Goal: Task Accomplishment & Management: Complete application form

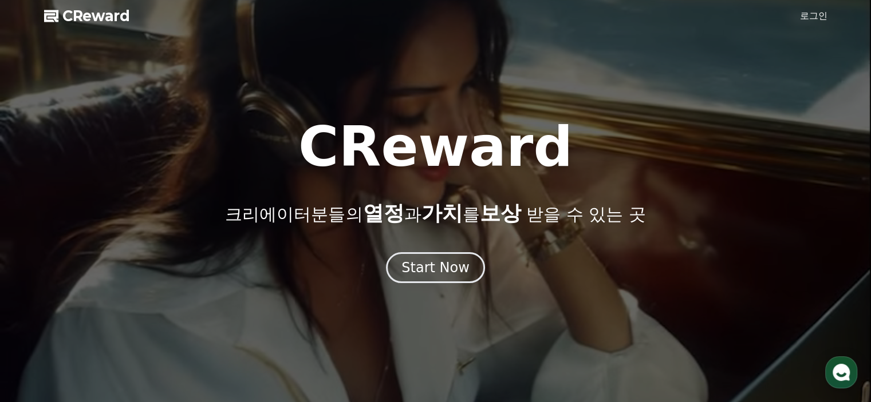
click at [424, 264] on div "Start Now" at bounding box center [435, 268] width 68 height 18
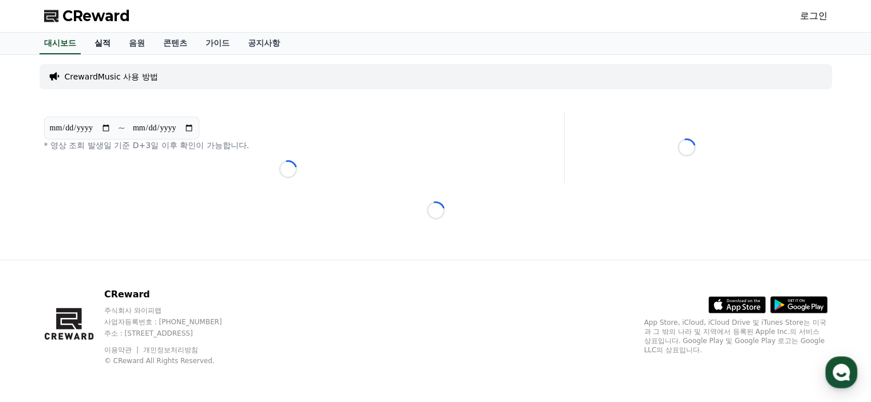
click at [103, 40] on link "실적" at bounding box center [102, 44] width 34 height 22
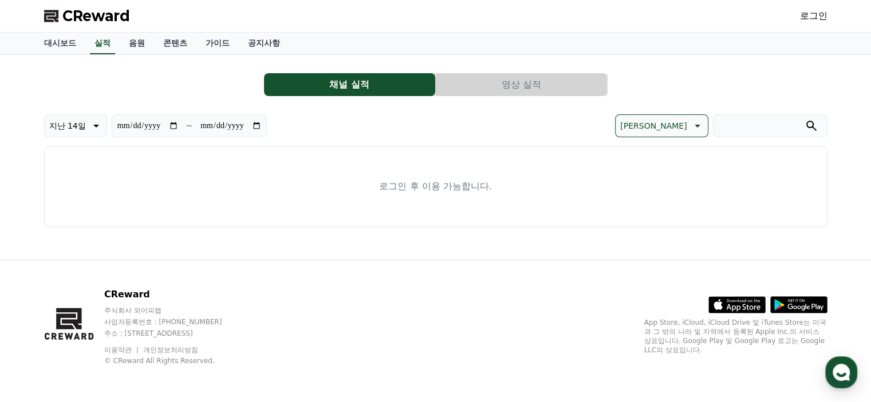
click at [524, 86] on button "영상 실적" at bounding box center [521, 84] width 171 height 23
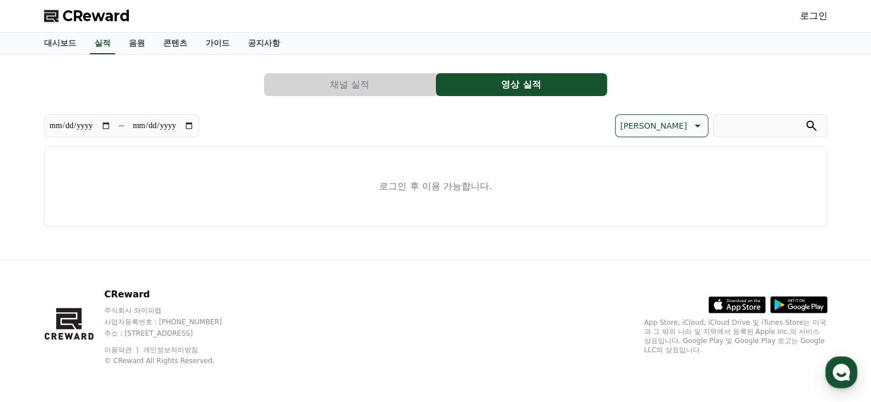
click at [413, 80] on button "채널 실적" at bounding box center [349, 84] width 171 height 23
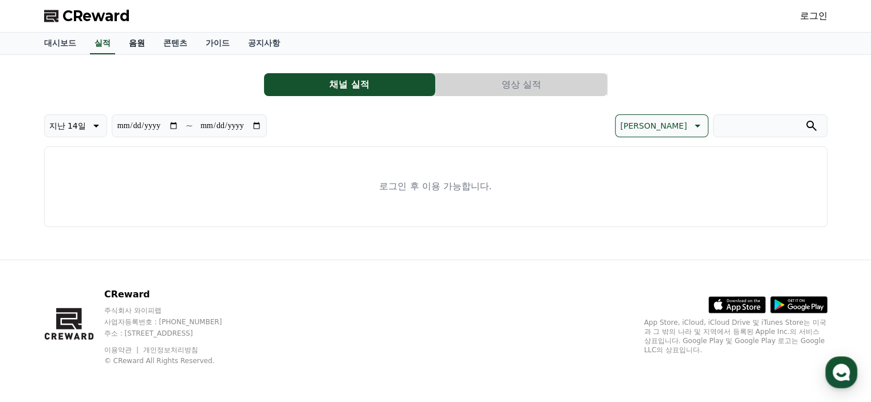
click at [147, 43] on link "음원" at bounding box center [137, 44] width 34 height 22
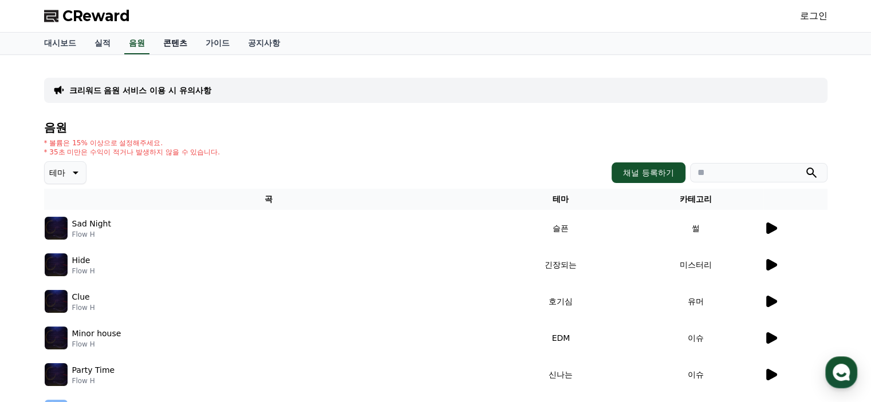
click at [166, 41] on link "콘텐츠" at bounding box center [175, 44] width 42 height 22
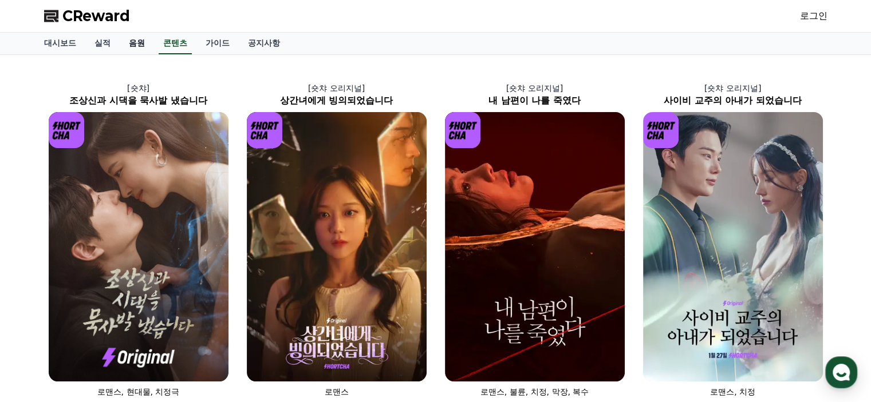
click at [130, 42] on link "음원" at bounding box center [137, 44] width 34 height 22
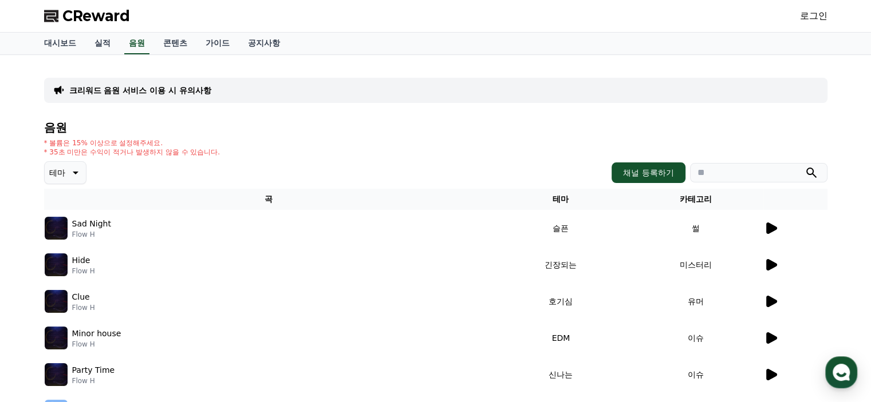
click at [766, 228] on icon at bounding box center [771, 228] width 11 height 11
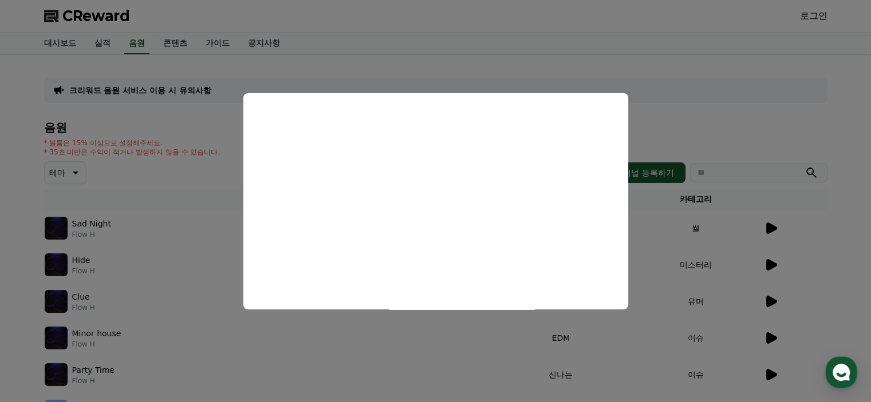
click at [183, 192] on button "close modal" at bounding box center [435, 201] width 871 height 402
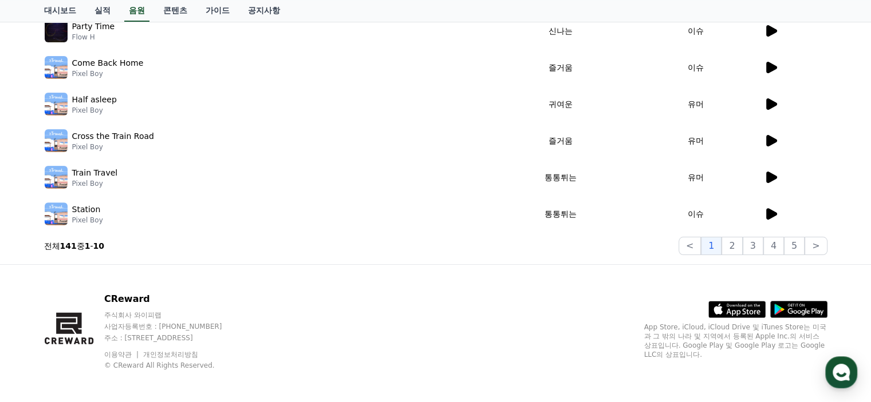
scroll to position [348, 0]
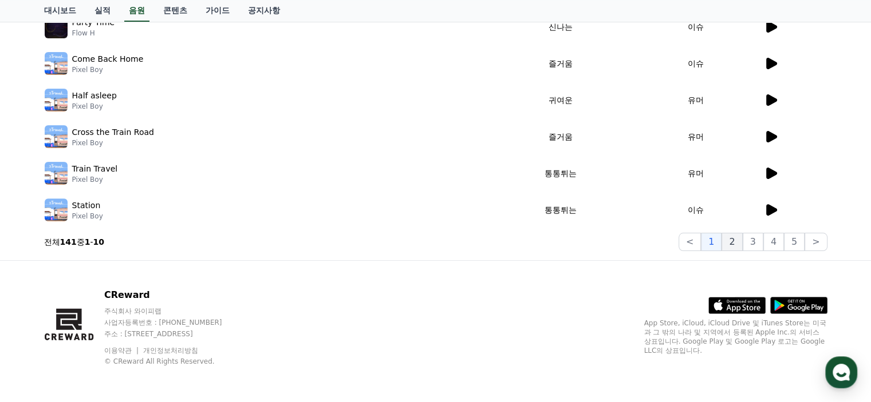
click at [742, 241] on button "2" at bounding box center [731, 242] width 21 height 18
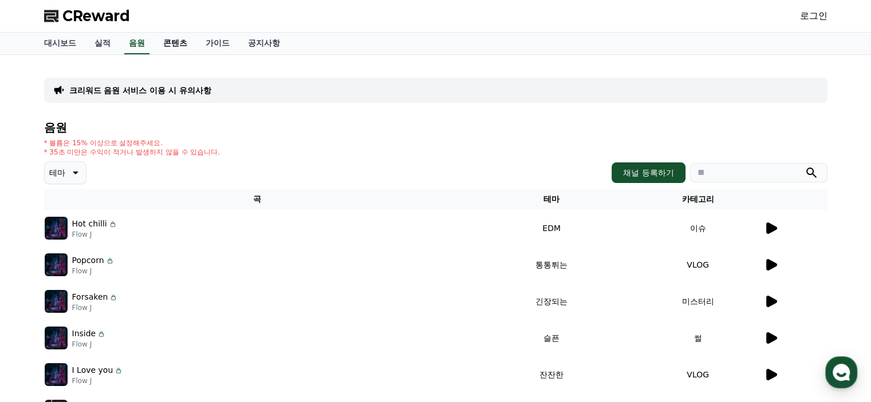
click at [183, 50] on link "콘텐츠" at bounding box center [175, 44] width 42 height 22
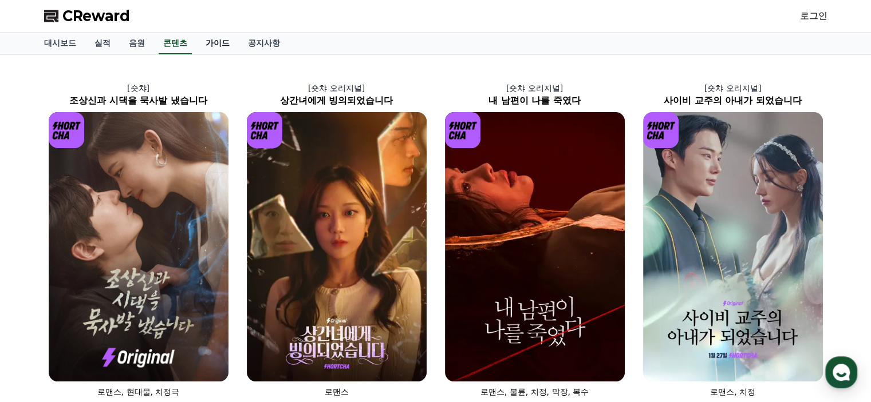
click at [226, 39] on link "가이드" at bounding box center [217, 44] width 42 height 22
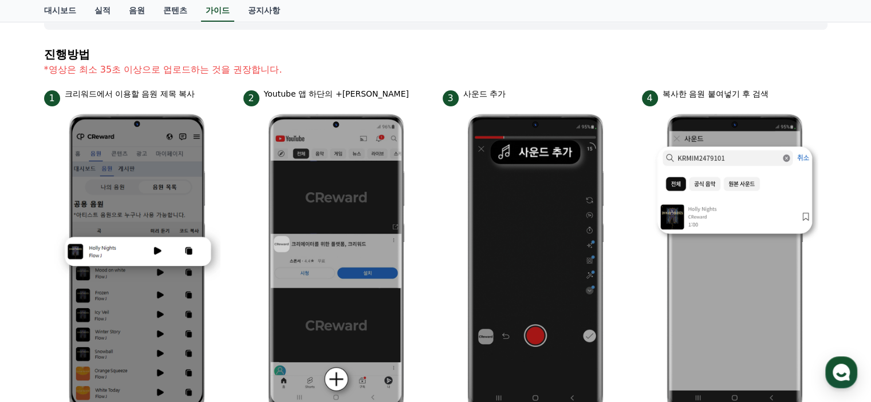
scroll to position [2, 0]
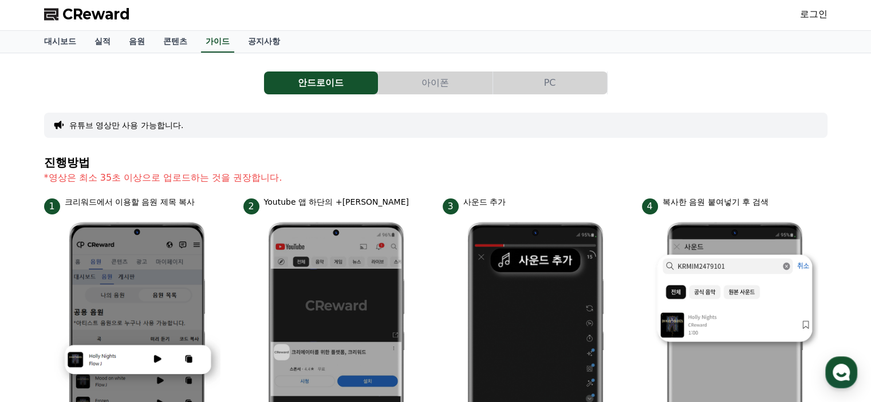
click at [401, 82] on button "아이폰" at bounding box center [435, 83] width 114 height 23
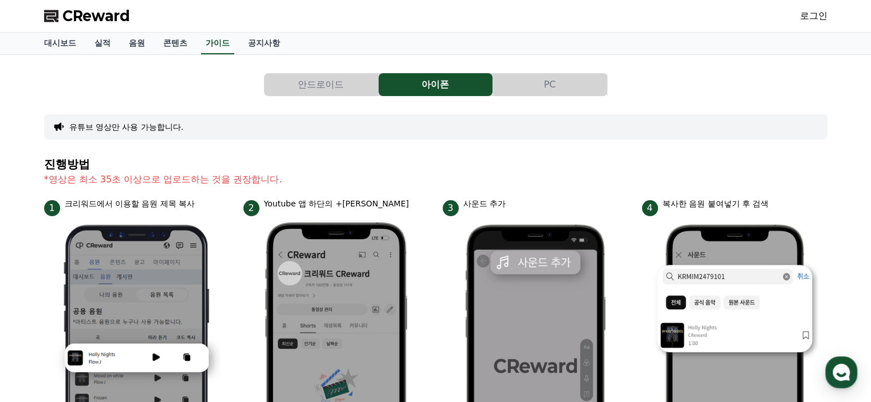
click at [540, 81] on button "PC" at bounding box center [550, 84] width 114 height 23
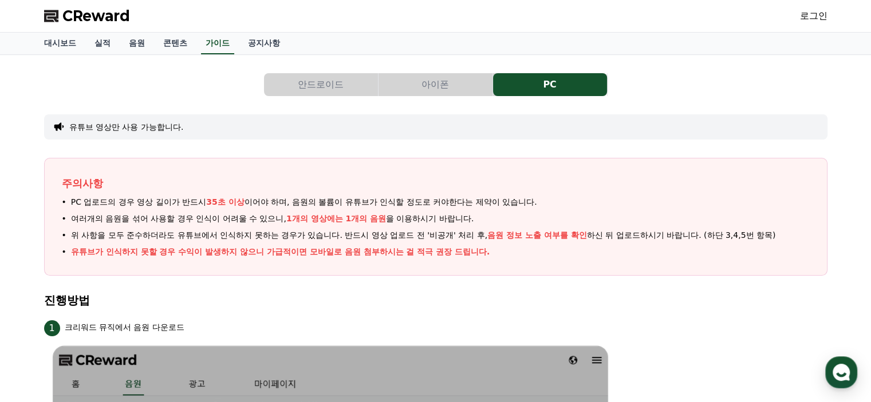
click at [806, 19] on link "로그인" at bounding box center [813, 16] width 27 height 14
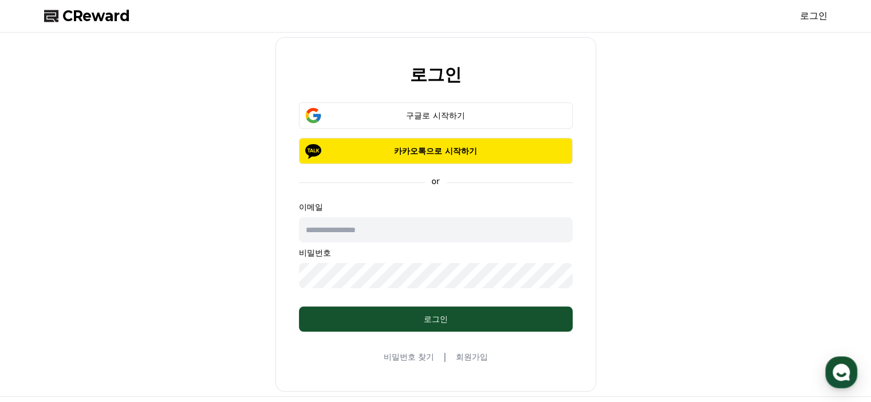
click at [472, 356] on link "회원가입" at bounding box center [471, 357] width 32 height 11
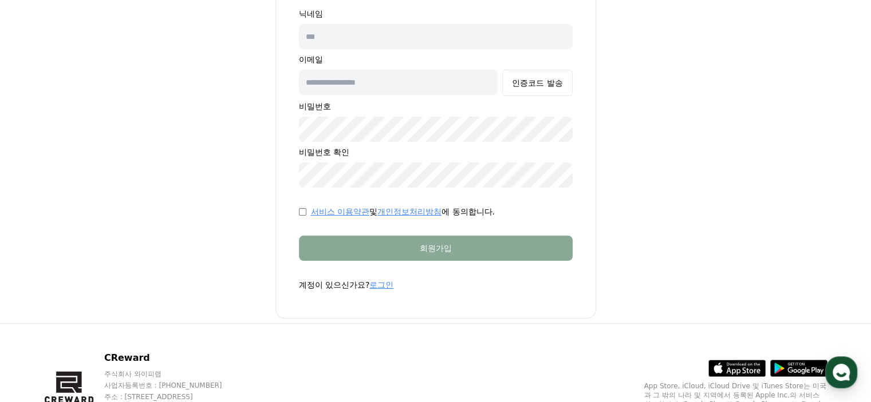
scroll to position [6, 0]
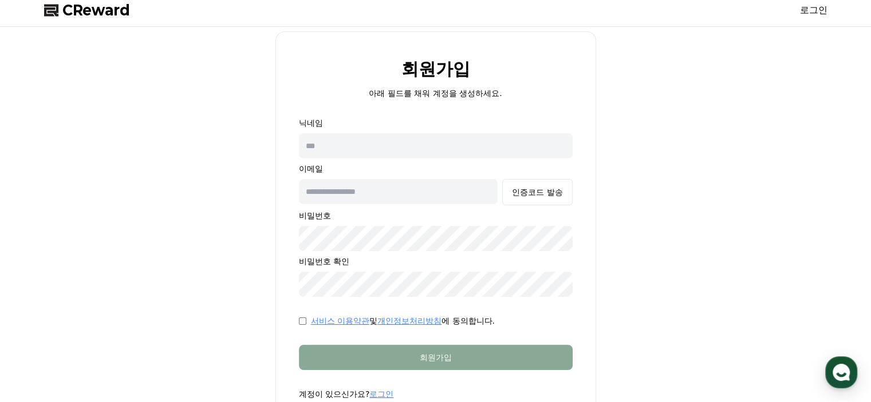
click at [387, 148] on input "text" at bounding box center [436, 145] width 274 height 25
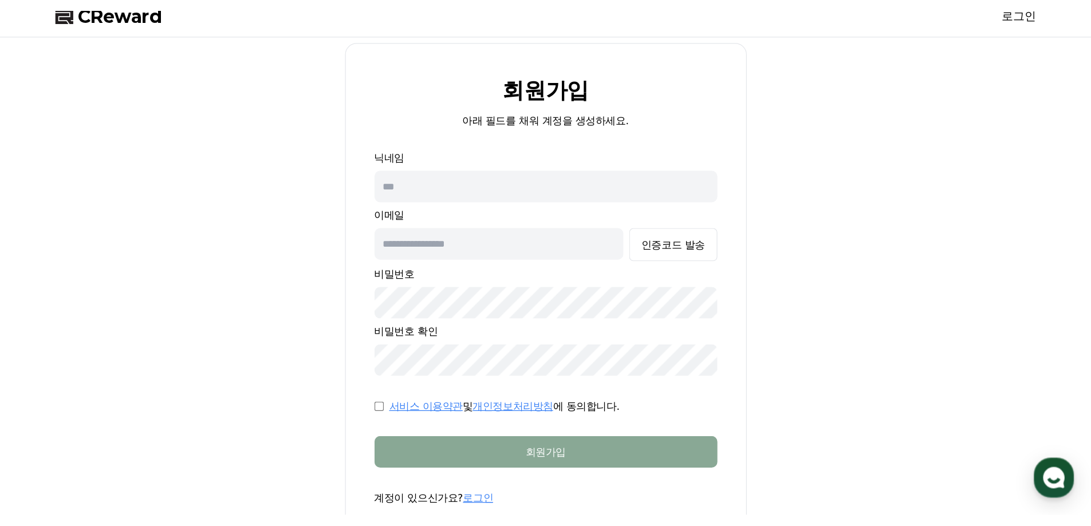
scroll to position [0, 0]
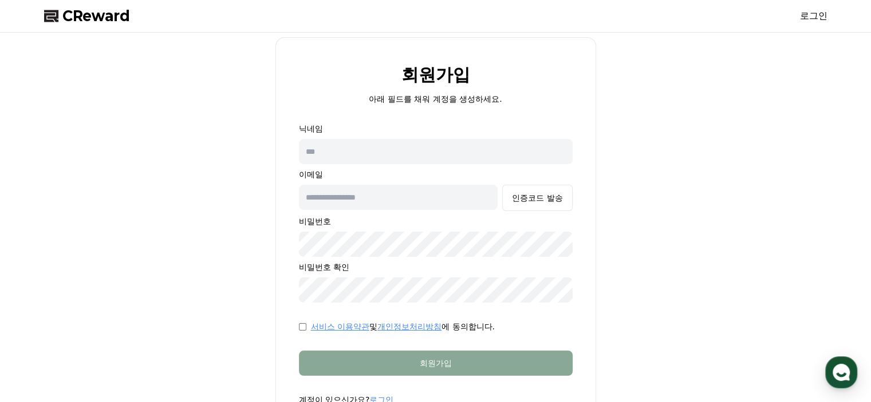
click at [385, 151] on input "text" at bounding box center [436, 151] width 274 height 25
type input "*"
type input "****"
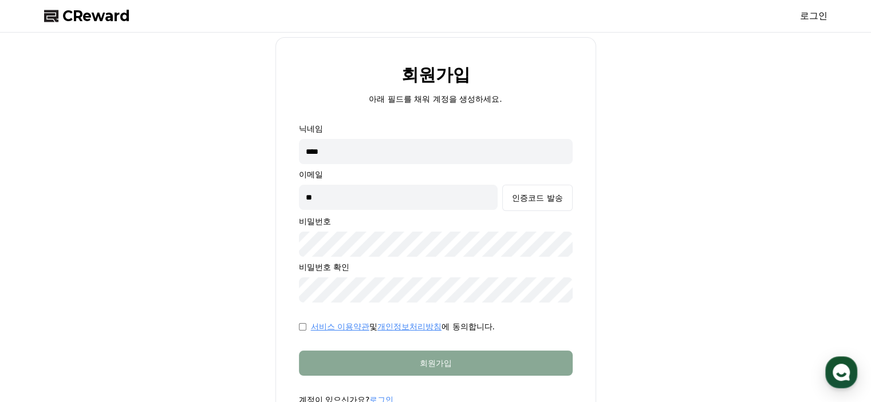
type input "*"
type input "**********"
click at [561, 201] on div "인증코드 발송" at bounding box center [537, 197] width 50 height 11
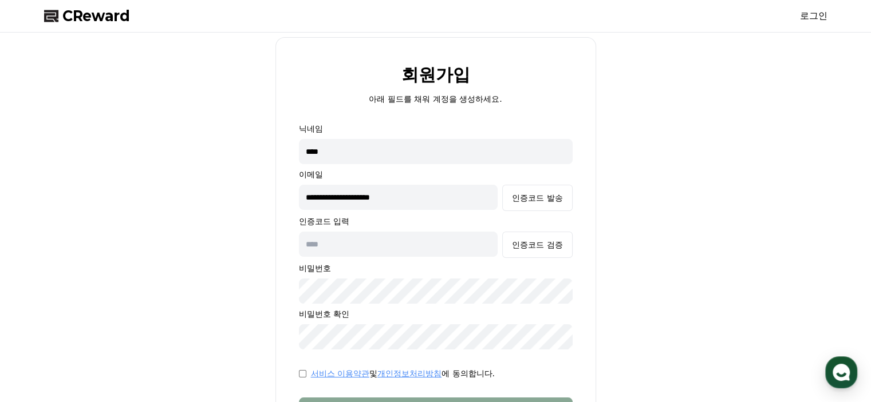
click at [364, 236] on input "text" at bounding box center [398, 244] width 199 height 25
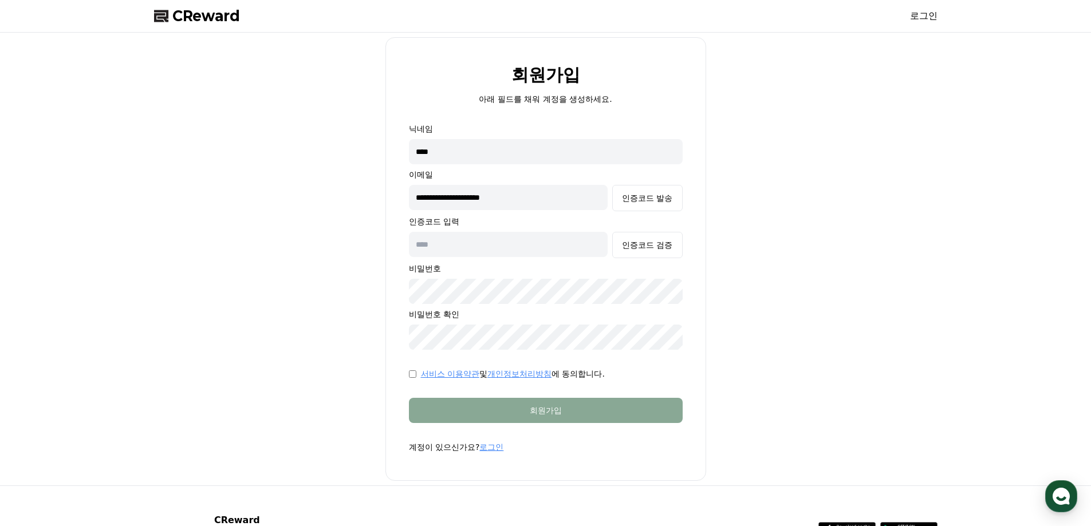
click at [484, 250] on input "text" at bounding box center [508, 244] width 199 height 25
click at [487, 250] on input "text" at bounding box center [508, 244] width 199 height 25
click at [594, 181] on div "**********" at bounding box center [546, 236] width 274 height 227
click at [539, 248] on input "text" at bounding box center [508, 244] width 199 height 25
paste input "******"
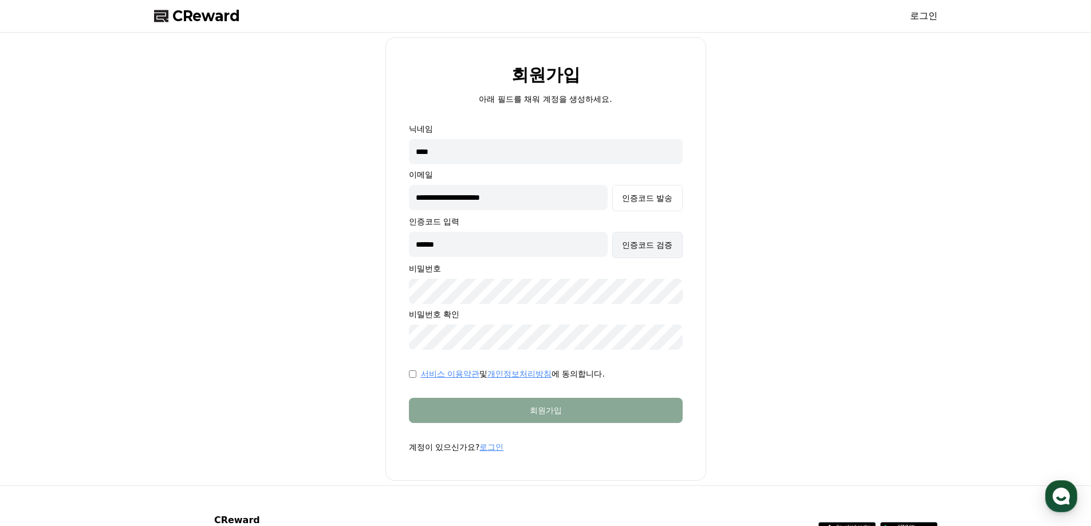
drag, startPoint x: 622, startPoint y: 254, endPoint x: 653, endPoint y: 248, distance: 31.3
click at [652, 249] on div "****** 인증코드 검증" at bounding box center [546, 245] width 274 height 26
click at [658, 247] on div "인증코드 검증" at bounding box center [647, 244] width 50 height 11
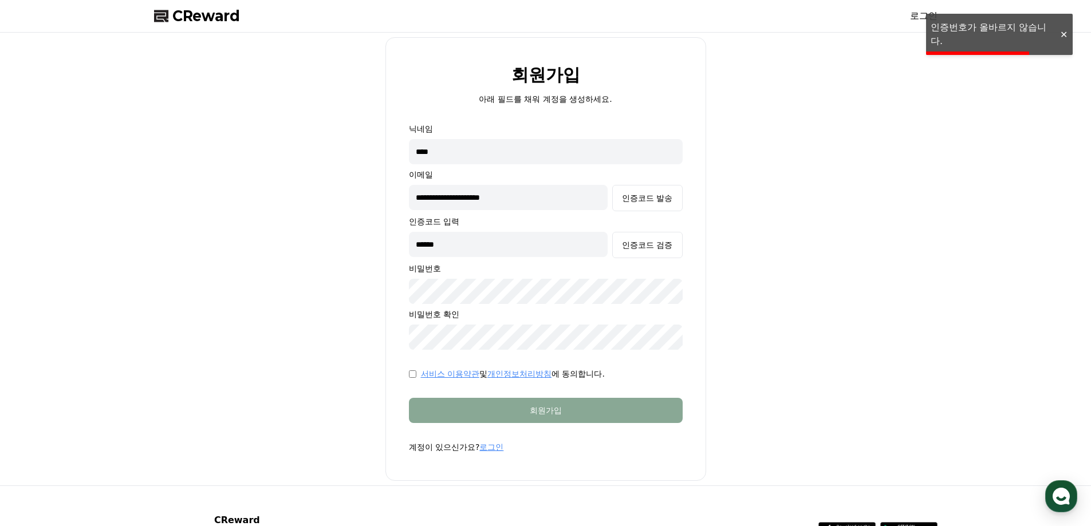
click at [455, 254] on input "******" at bounding box center [508, 244] width 199 height 25
drag, startPoint x: 421, startPoint y: 266, endPoint x: 435, endPoint y: 253, distance: 19.1
click at [421, 266] on p "비밀번호" at bounding box center [546, 268] width 274 height 11
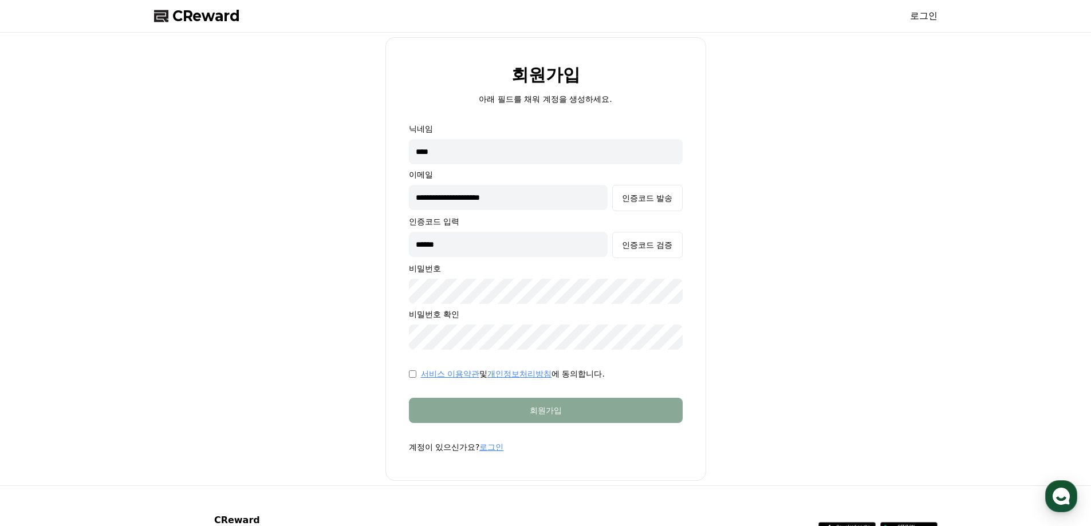
drag, startPoint x: 454, startPoint y: 243, endPoint x: 406, endPoint y: 246, distance: 48.2
click at [406, 246] on form "**********" at bounding box center [545, 288] width 310 height 330
click at [625, 247] on div "인증코드 검증" at bounding box center [647, 244] width 50 height 11
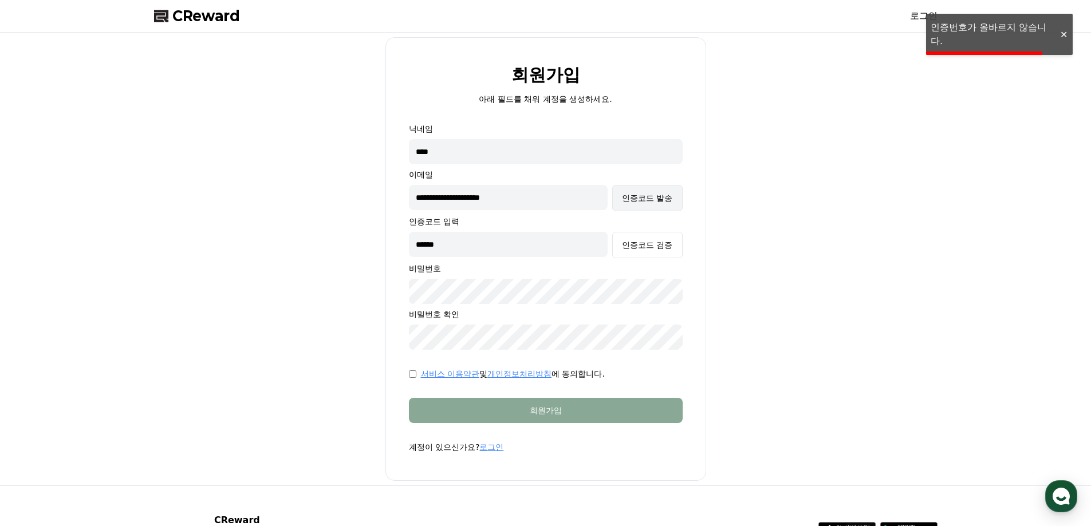
click at [631, 207] on button "인증코드 발송" at bounding box center [647, 198] width 70 height 26
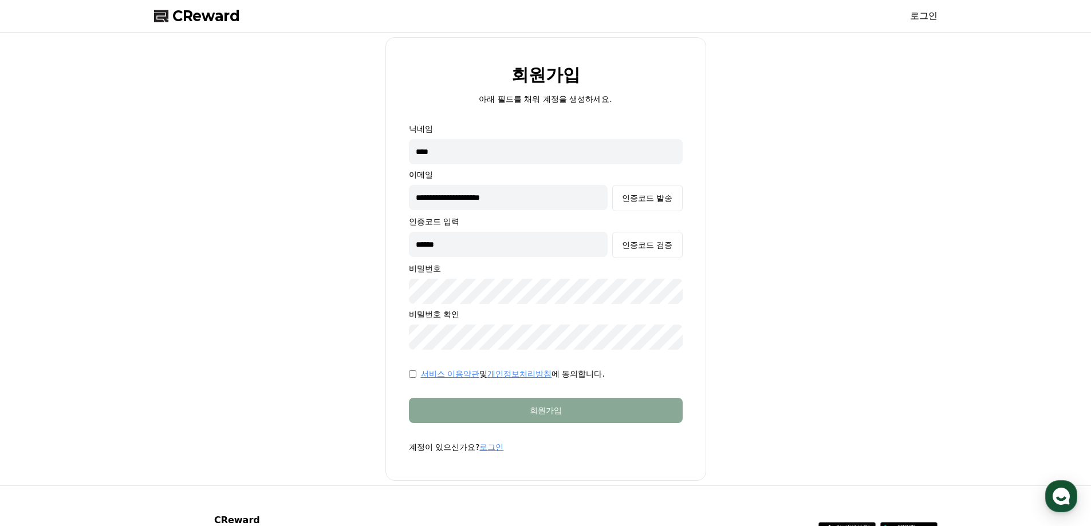
drag, startPoint x: 418, startPoint y: 249, endPoint x: 387, endPoint y: 248, distance: 30.9
click at [387, 248] on div "**********" at bounding box center [545, 259] width 321 height 444
type input "******"
click at [642, 248] on div "인증코드 검증" at bounding box center [647, 244] width 50 height 11
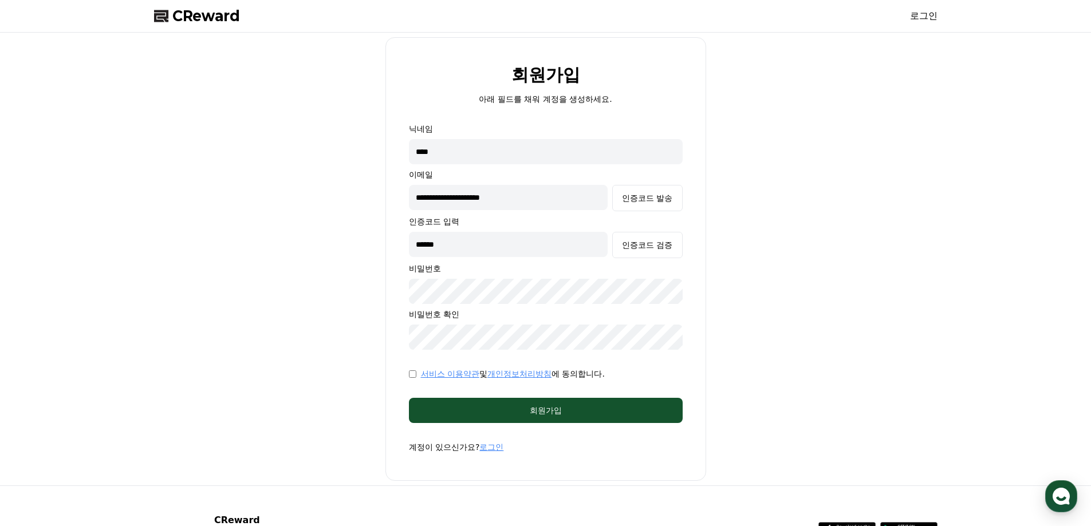
click at [481, 397] on form "**********" at bounding box center [545, 288] width 310 height 330
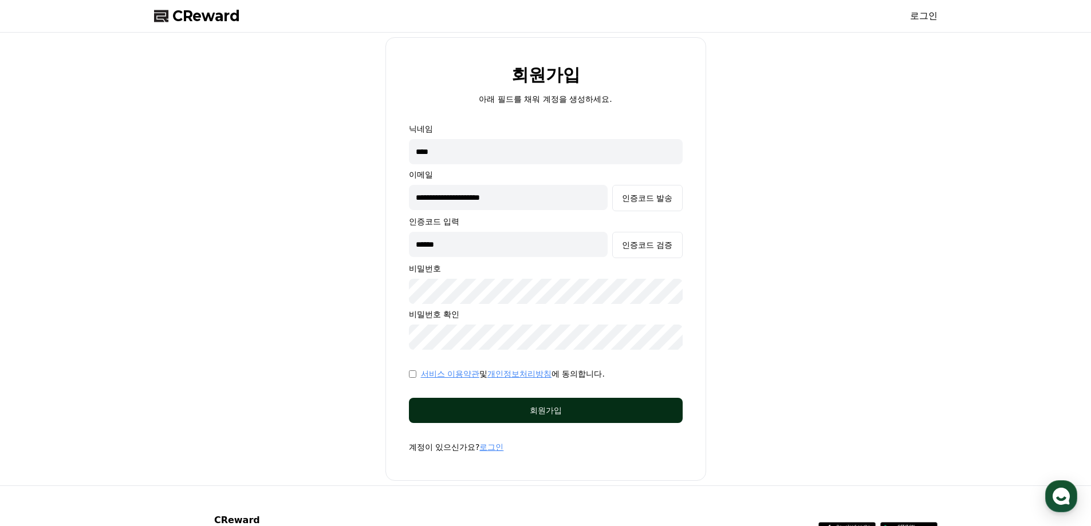
click at [483, 402] on div "회원가입" at bounding box center [546, 410] width 228 height 11
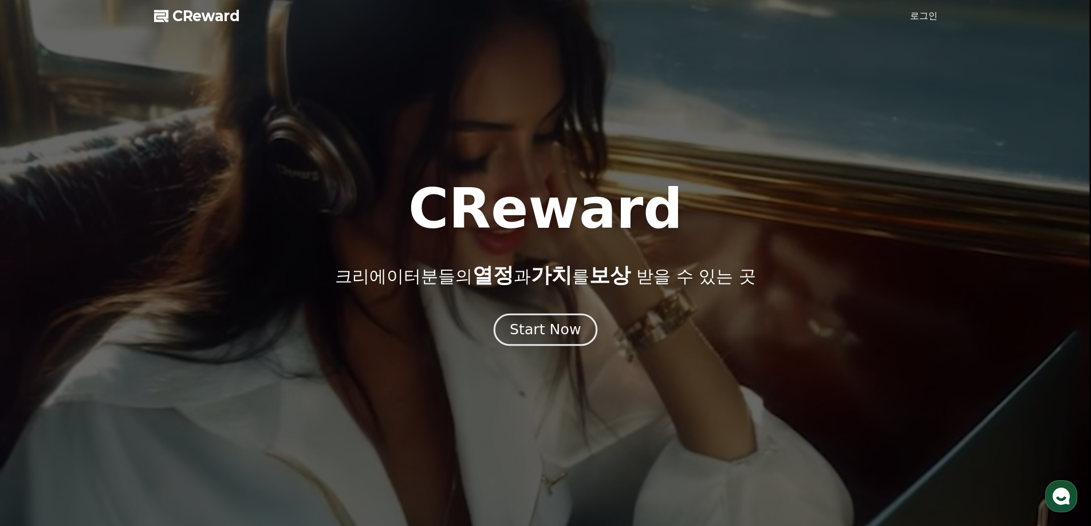
click at [548, 325] on div "Start Now" at bounding box center [545, 329] width 71 height 19
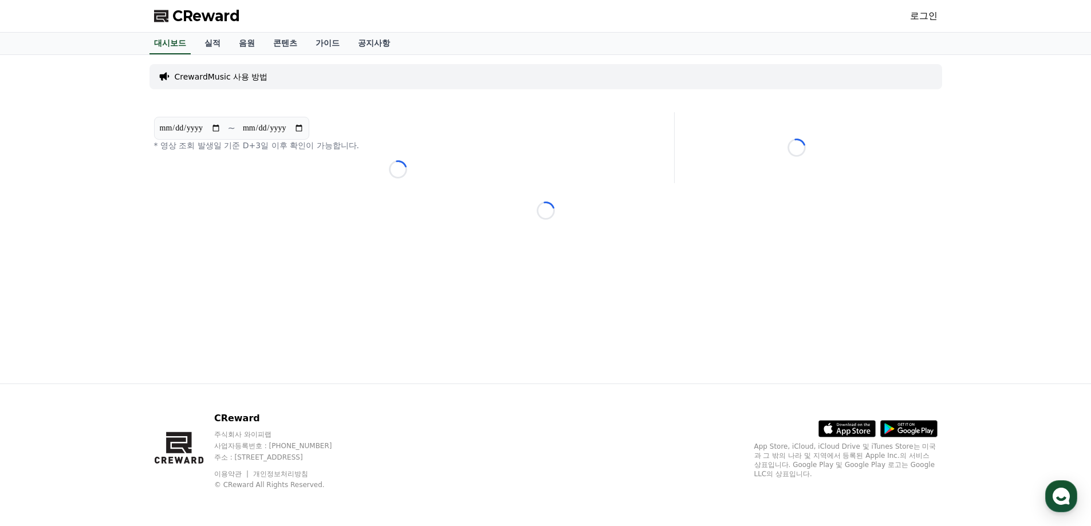
click at [870, 12] on link "로그인" at bounding box center [923, 16] width 27 height 14
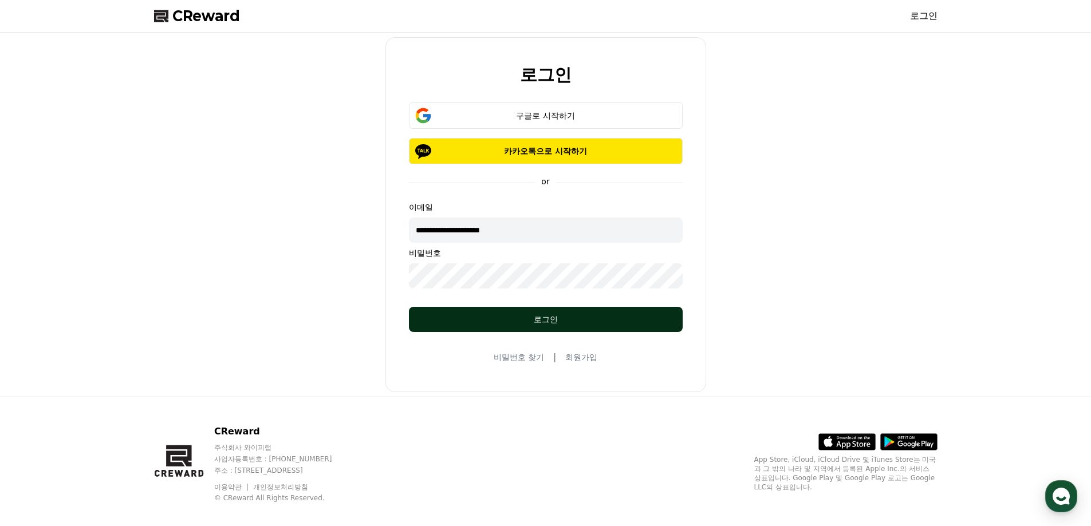
click at [513, 313] on button "로그인" at bounding box center [546, 319] width 274 height 25
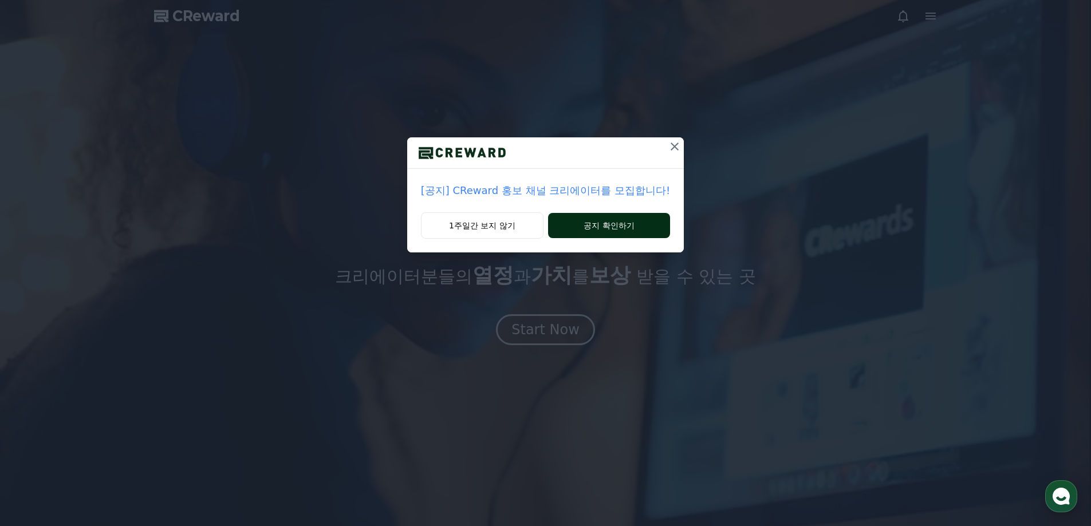
click at [578, 222] on button "공지 확인하기" at bounding box center [609, 225] width 122 height 25
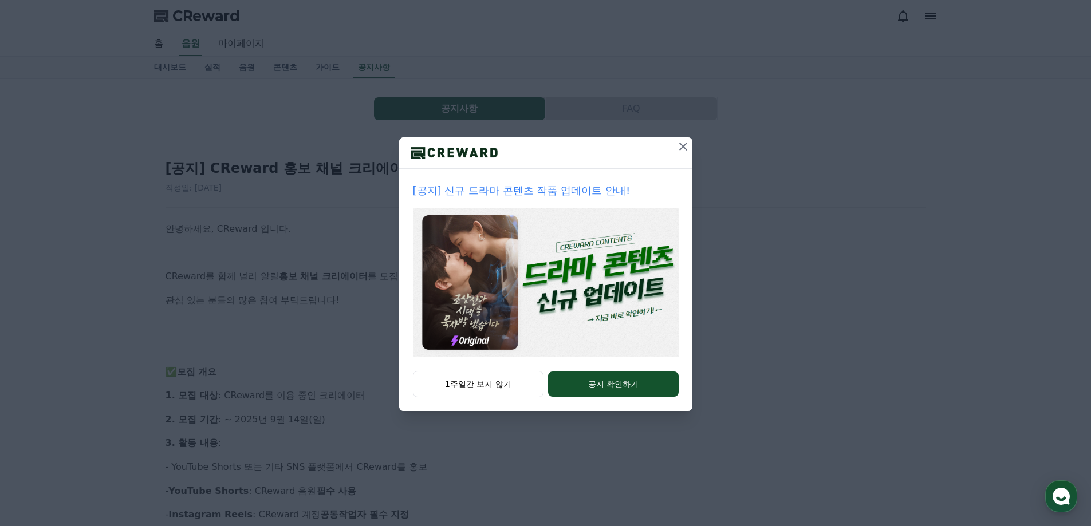
click at [684, 147] on icon at bounding box center [683, 147] width 14 height 14
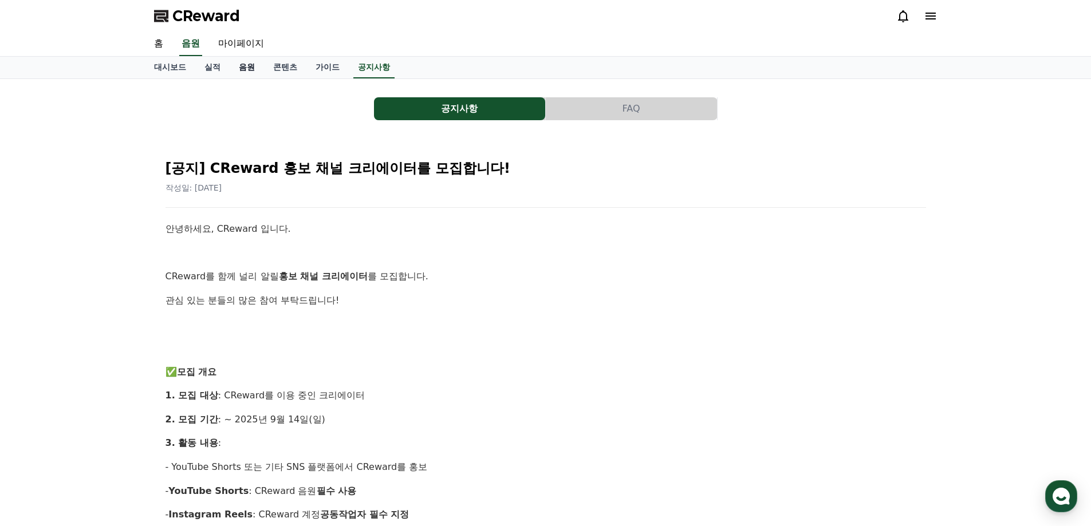
click at [238, 65] on link "음원" at bounding box center [247, 68] width 34 height 22
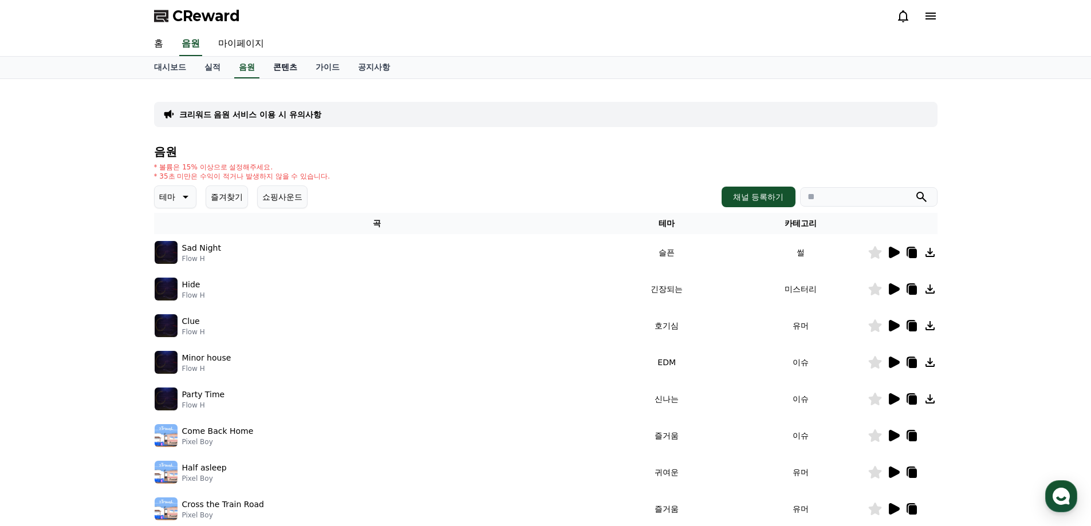
click at [285, 64] on link "콘텐츠" at bounding box center [285, 68] width 42 height 22
click at [326, 66] on link "가이드" at bounding box center [327, 68] width 42 height 22
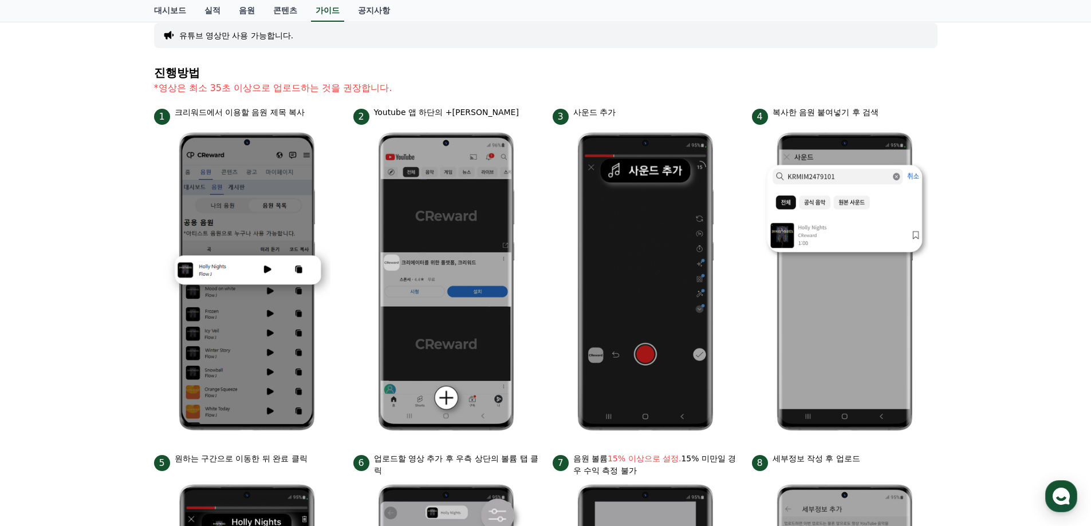
scroll to position [115, 0]
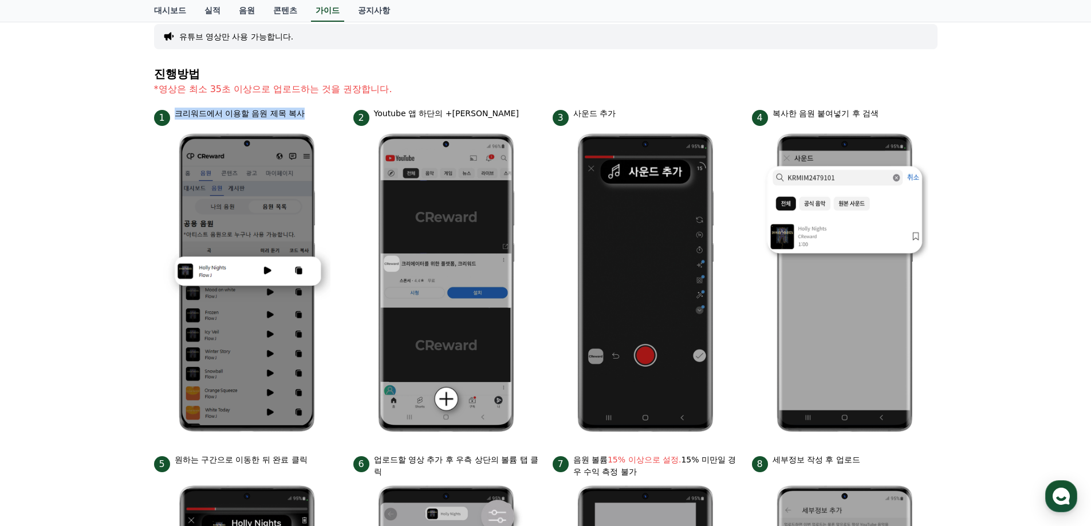
drag, startPoint x: 178, startPoint y: 112, endPoint x: 319, endPoint y: 112, distance: 140.8
click at [319, 112] on div "1 크리워드에서 이용할 음원 제목 복사" at bounding box center [246, 117] width 185 height 18
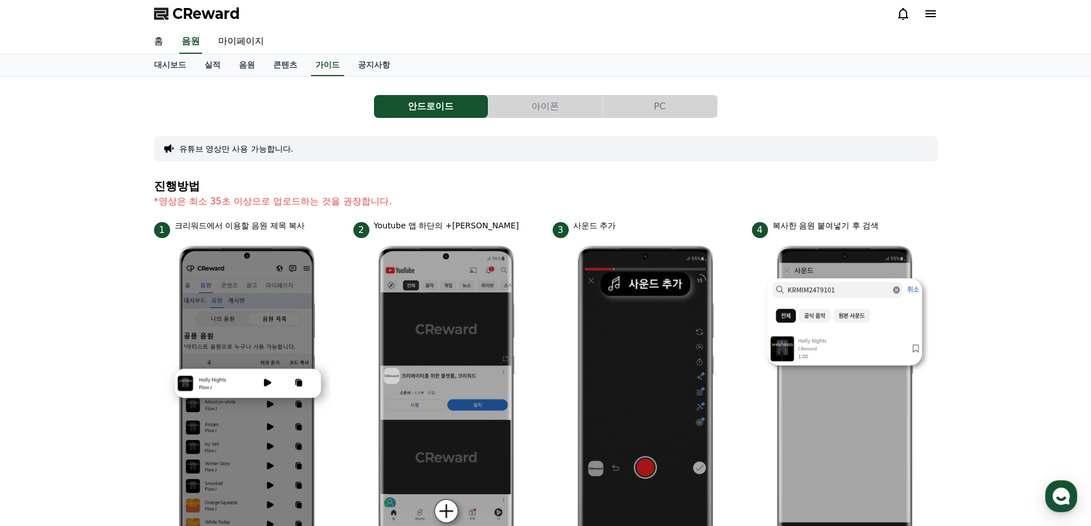
scroll to position [0, 0]
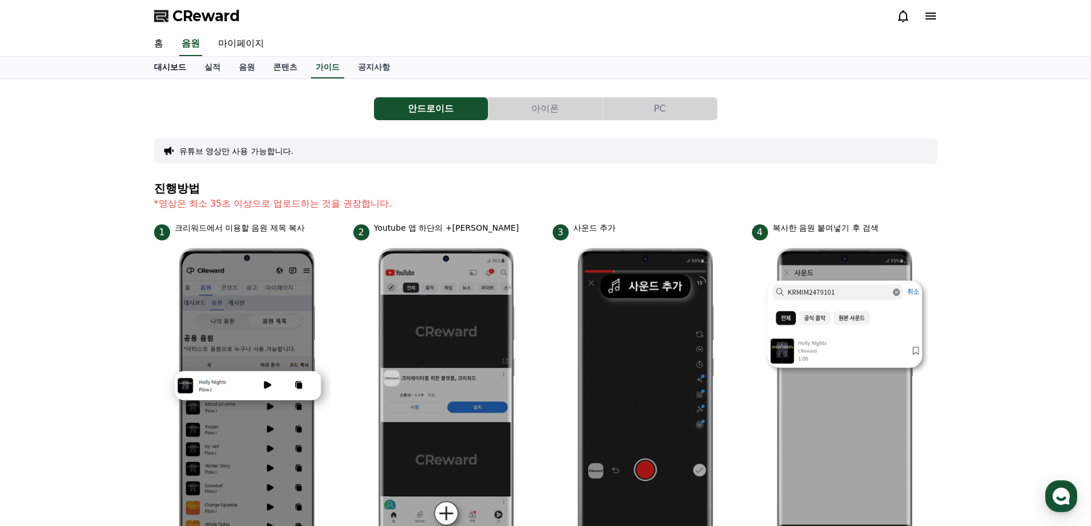
click at [181, 60] on link "대시보드" at bounding box center [170, 68] width 50 height 22
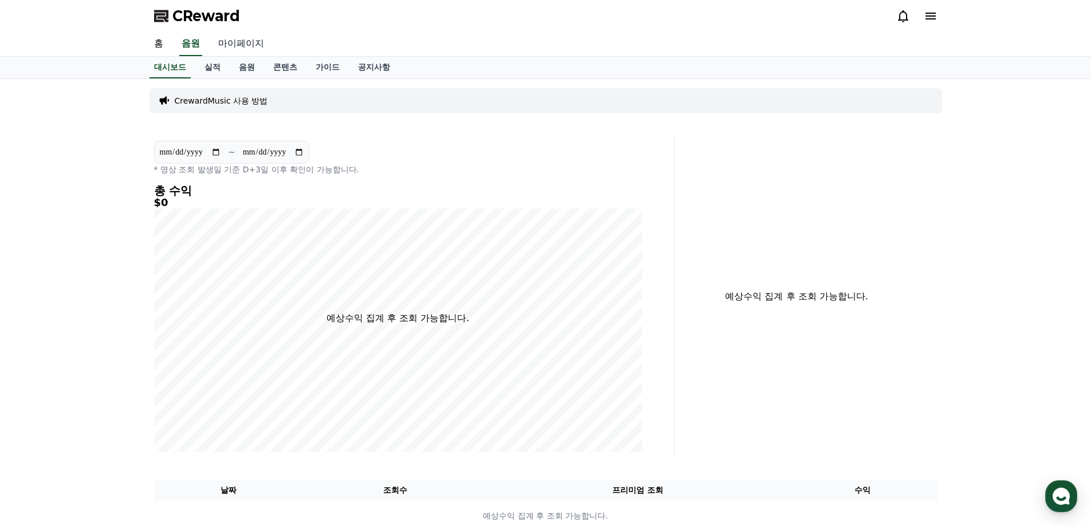
click at [254, 48] on link "마이페이지" at bounding box center [241, 44] width 64 height 24
select select "**********"
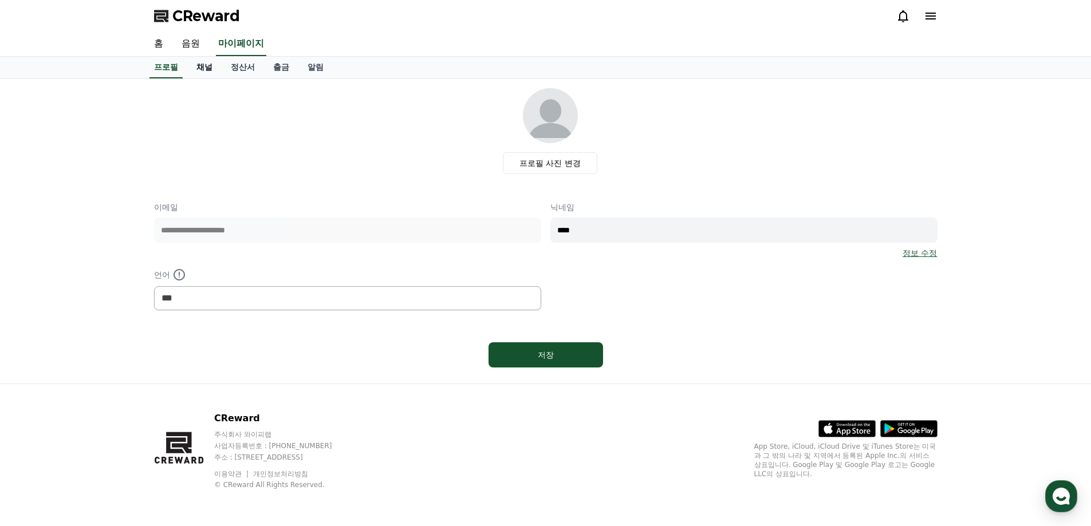
click at [210, 67] on link "채널" at bounding box center [204, 68] width 34 height 22
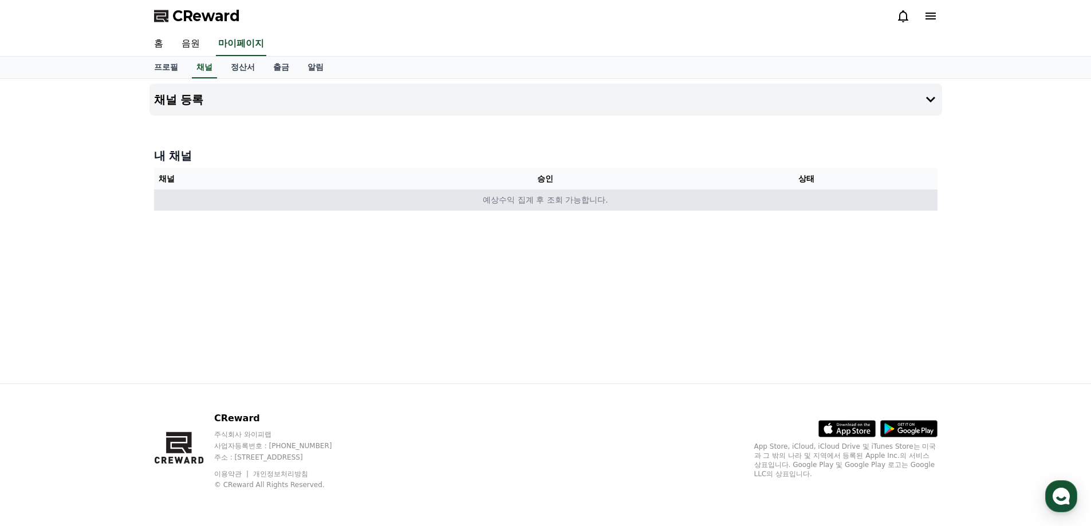
click at [406, 196] on td "예상수익 집계 후 조회 가능합니다." at bounding box center [545, 200] width 783 height 21
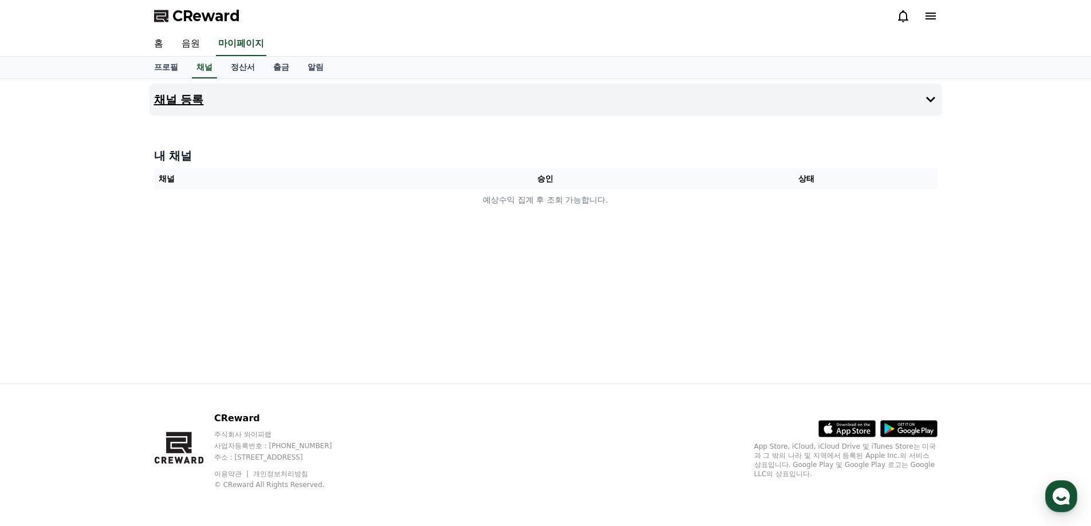
click at [185, 99] on h4 "채널 등록" at bounding box center [179, 99] width 50 height 13
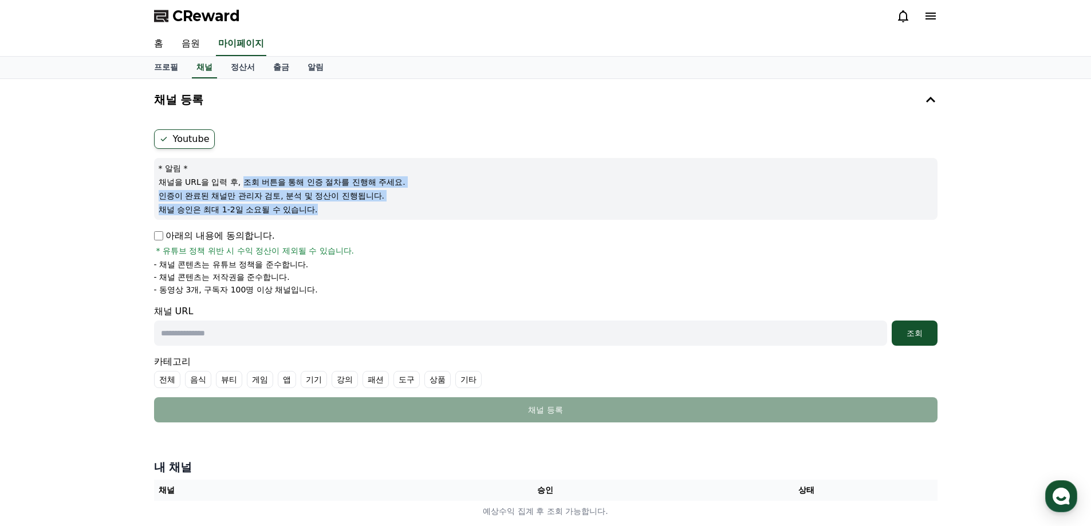
drag, startPoint x: 244, startPoint y: 185, endPoint x: 405, endPoint y: 206, distance: 162.2
click at [405, 206] on div "* 알림 * 채널을 URL을 입력 후, 조회 버튼을 통해 인증 절차를 진행해 주세요. 인증이 완료된 채널만 관리자 검토, 분석 및 정산이 진행…" at bounding box center [545, 189] width 783 height 62
click at [405, 206] on p "채널 승인은 최대 1-2일 소요될 수 있습니다." at bounding box center [546, 209] width 774 height 11
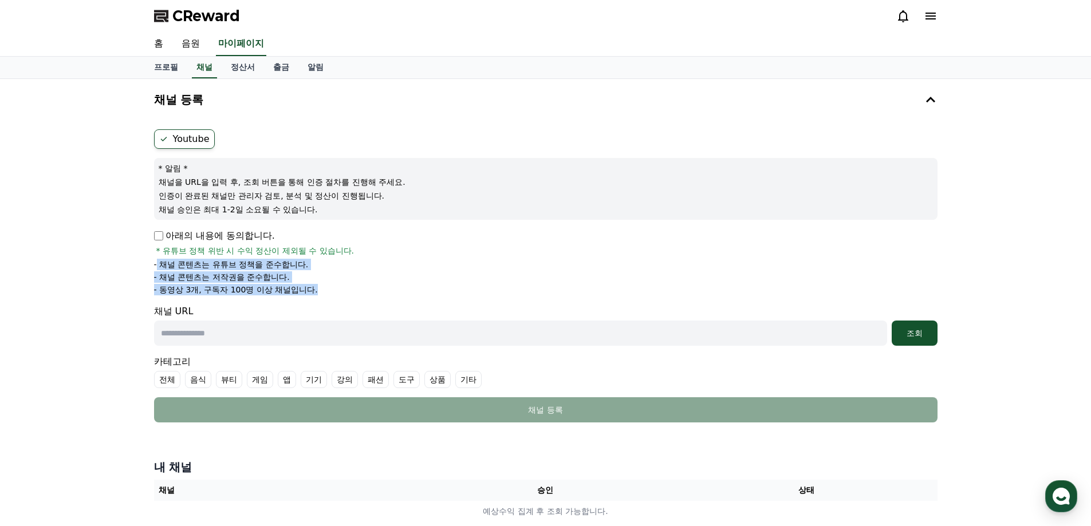
drag, startPoint x: 156, startPoint y: 261, endPoint x: 331, endPoint y: 285, distance: 177.4
click at [331, 285] on ul "- 채널 콘텐츠는 유튜브 정책을 준수합니다. - 채널 콘텐츠는 저작권을 준수합니다. - 동영상 3개, 구독자 100명 이상 채널입니다." at bounding box center [545, 277] width 783 height 37
click at [331, 285] on li "- 동영상 3개, 구독자 100명 이상 채널입니다." at bounding box center [545, 289] width 783 height 11
